Goal: Information Seeking & Learning: Learn about a topic

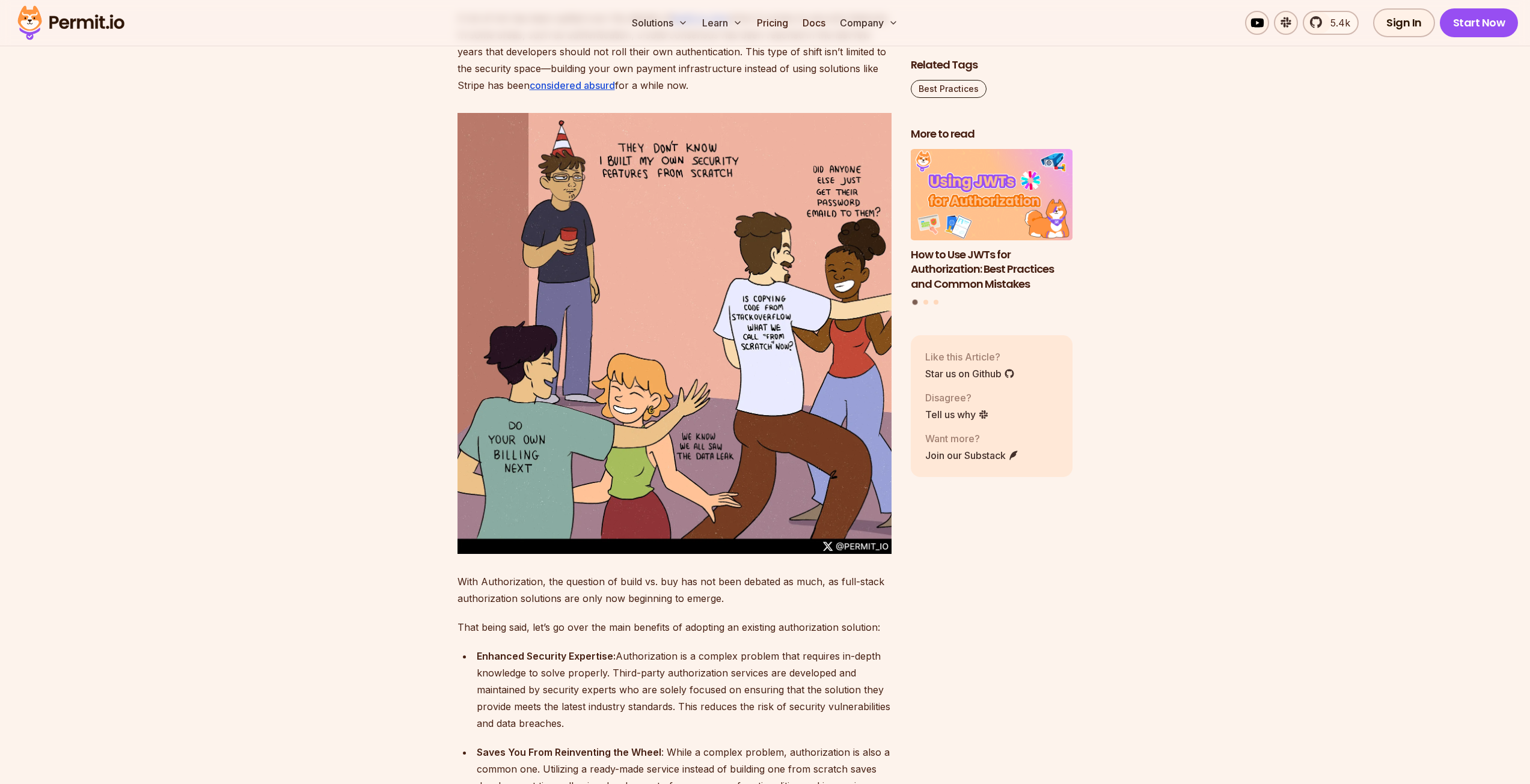
scroll to position [1863, 0]
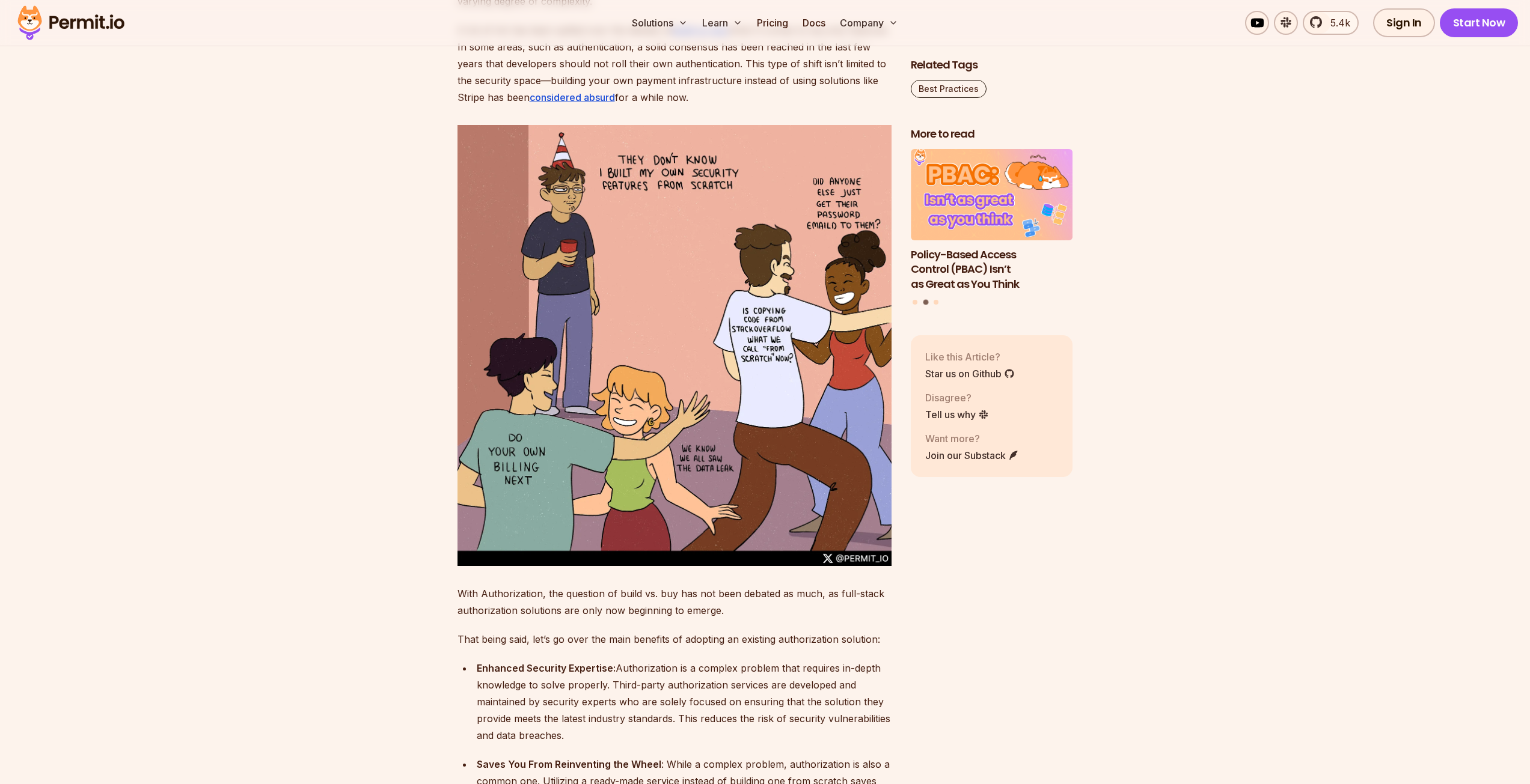
click at [481, 67] on p "A lot of ink has been spilled over the debate of build vs. buy when it comes to…" at bounding box center [675, 64] width 434 height 84
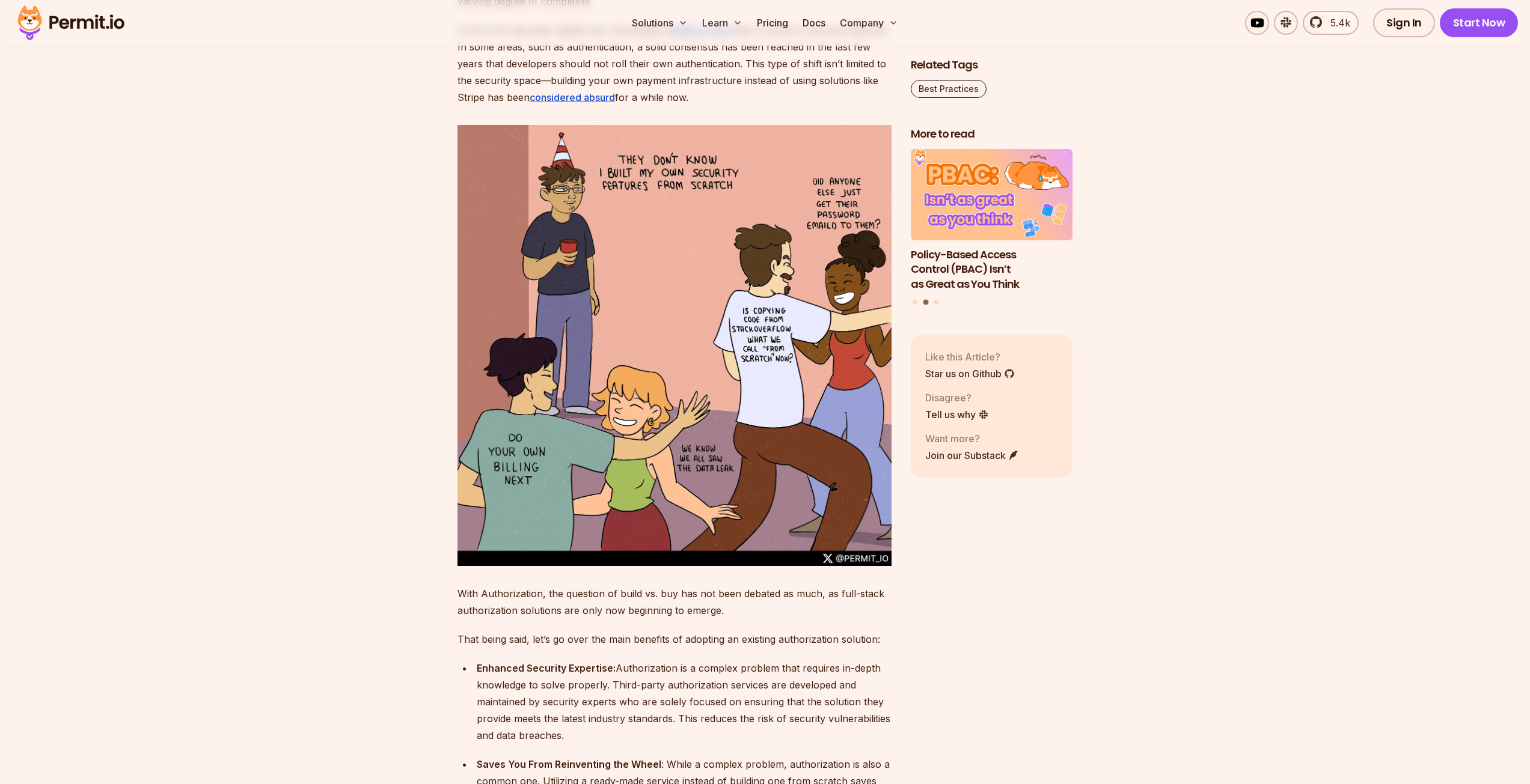
click at [467, 85] on p "A lot of ink has been spilled over the debate of build vs. buy when it comes to…" at bounding box center [675, 64] width 434 height 84
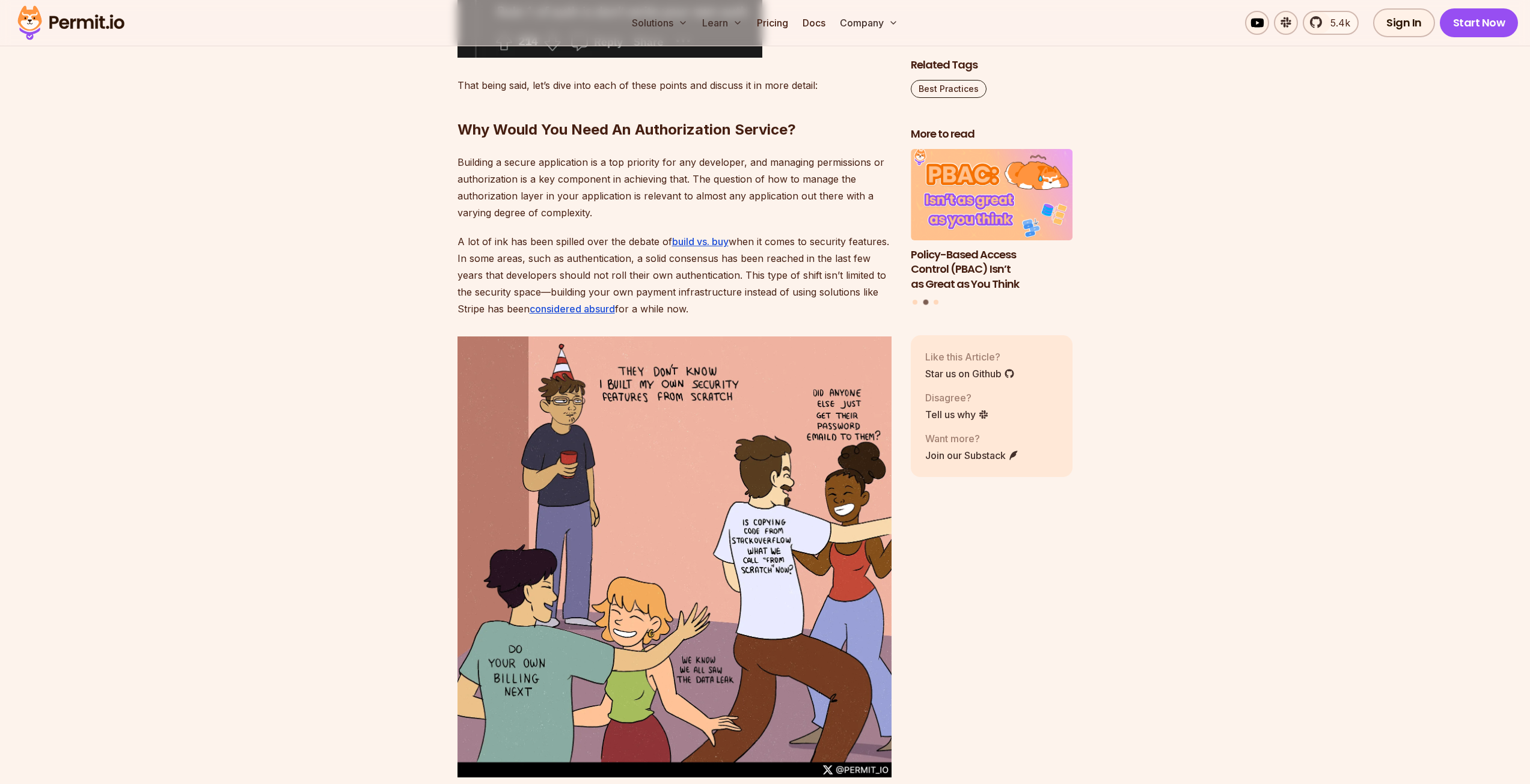
scroll to position [1622, 0]
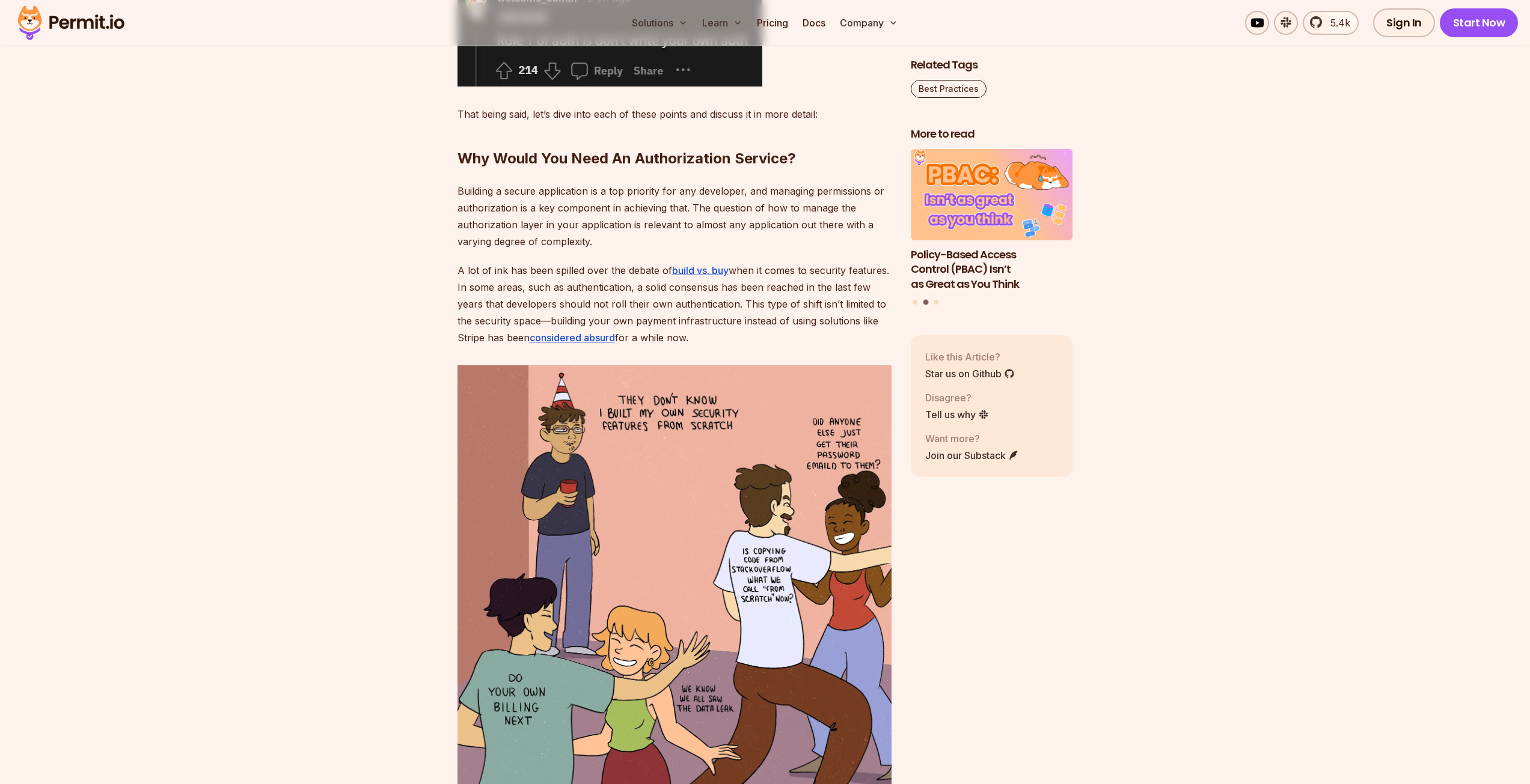
click at [491, 245] on p "Building a secure application is a top priority for any developer, and managing…" at bounding box center [675, 216] width 434 height 67
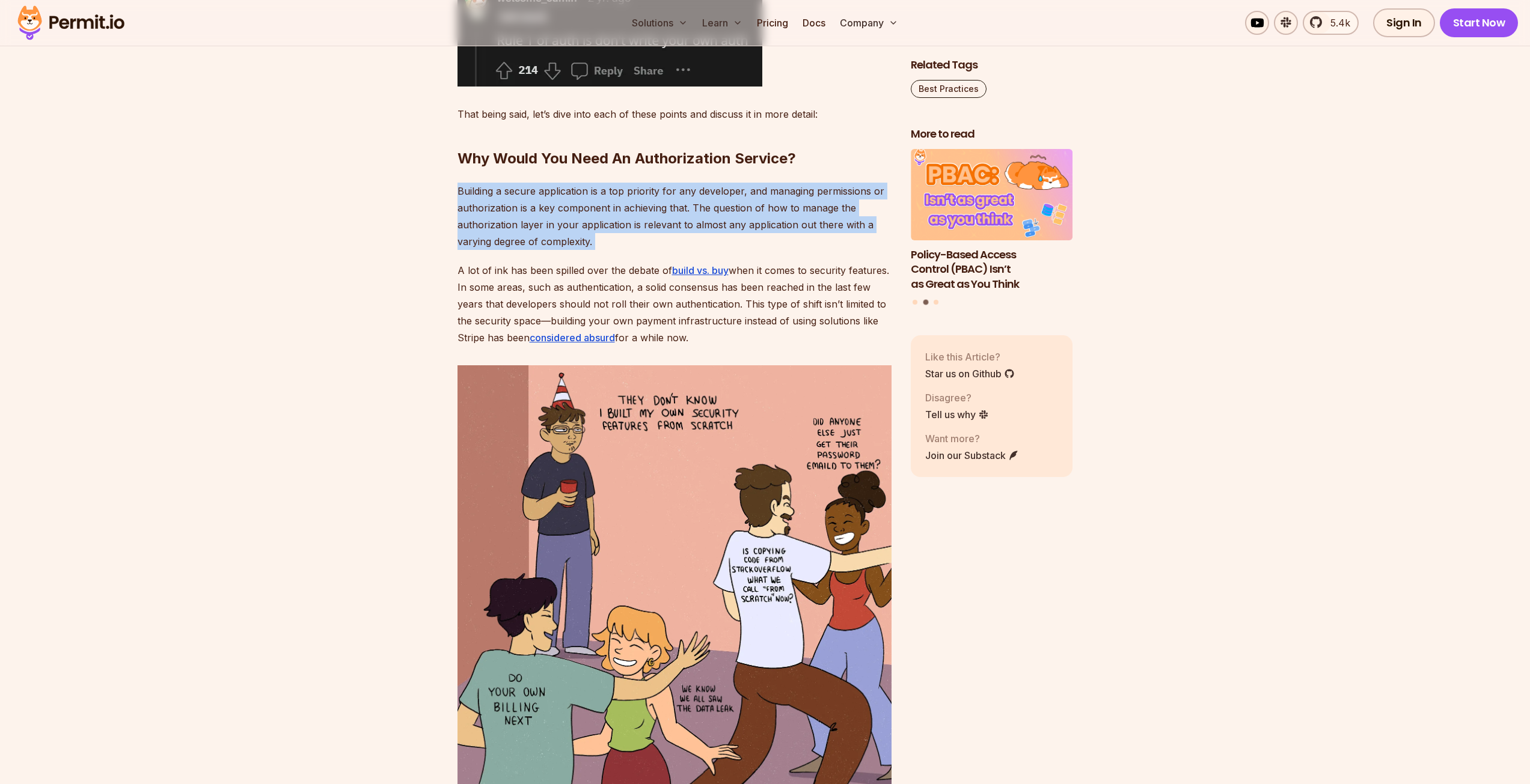
click at [491, 245] on p "Building a secure application is a top priority for any developer, and managing…" at bounding box center [675, 216] width 434 height 67
click at [498, 187] on p "Building a secure application is a top priority for any developer, and managing…" at bounding box center [675, 216] width 434 height 67
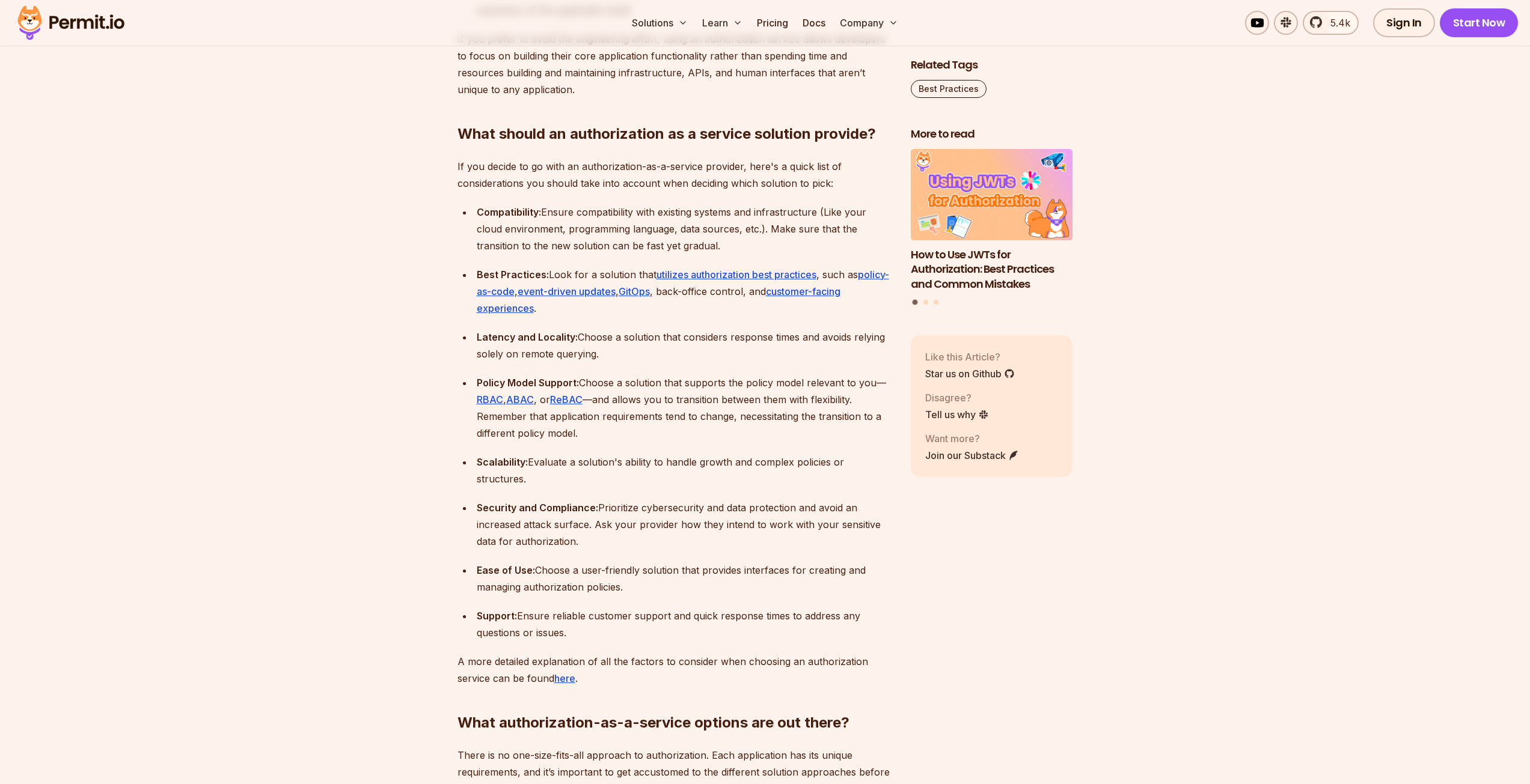
scroll to position [3366, 0]
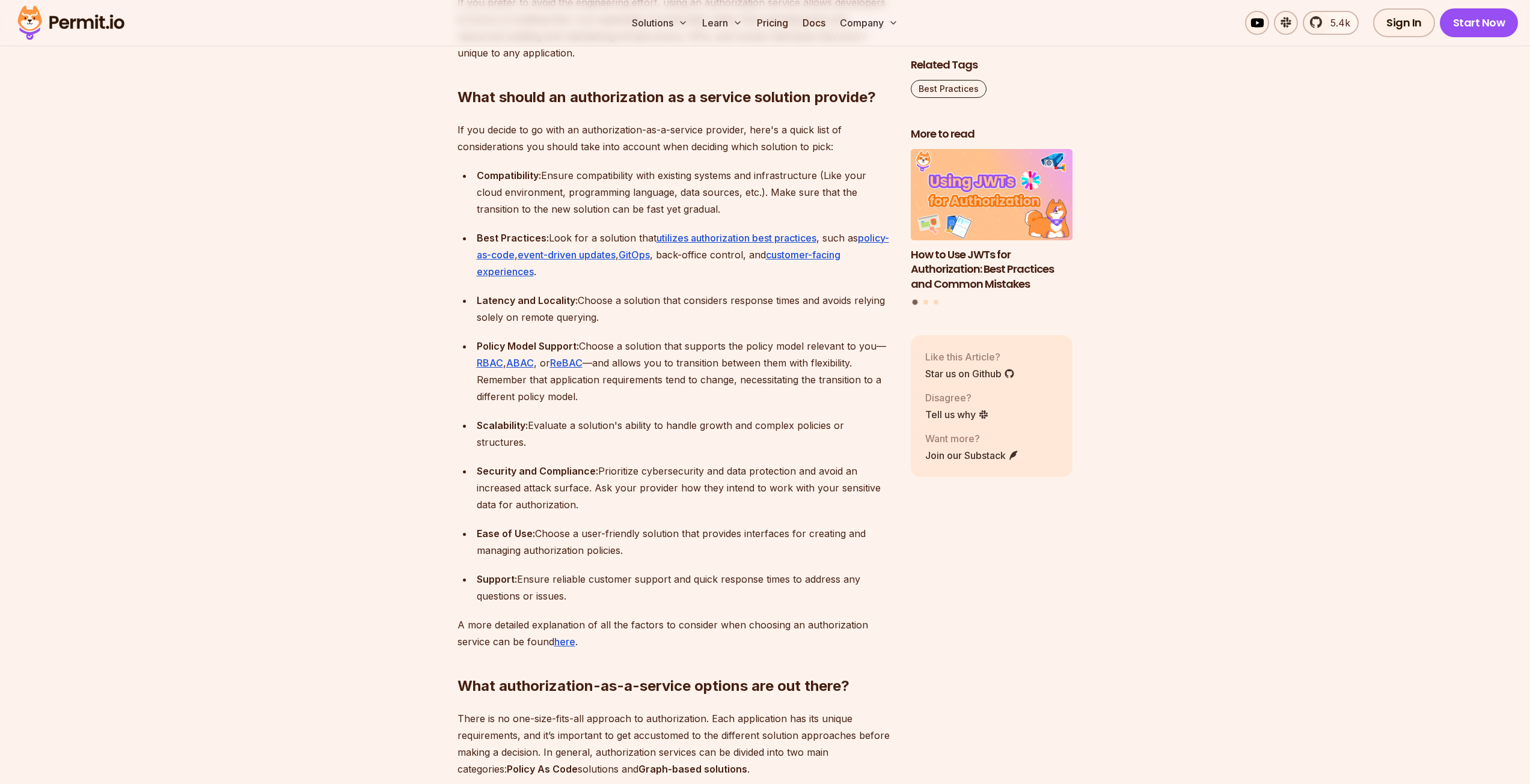
click at [558, 394] on ul "Compatibility: Ensure compatibility with existing systems and infrastructure (L…" at bounding box center [675, 385] width 434 height 438
click at [549, 417] on div "Scalability: Evaluate a solution's ability to handle growth and complex policie…" at bounding box center [684, 434] width 415 height 34
